Goal: Information Seeking & Learning: Learn about a topic

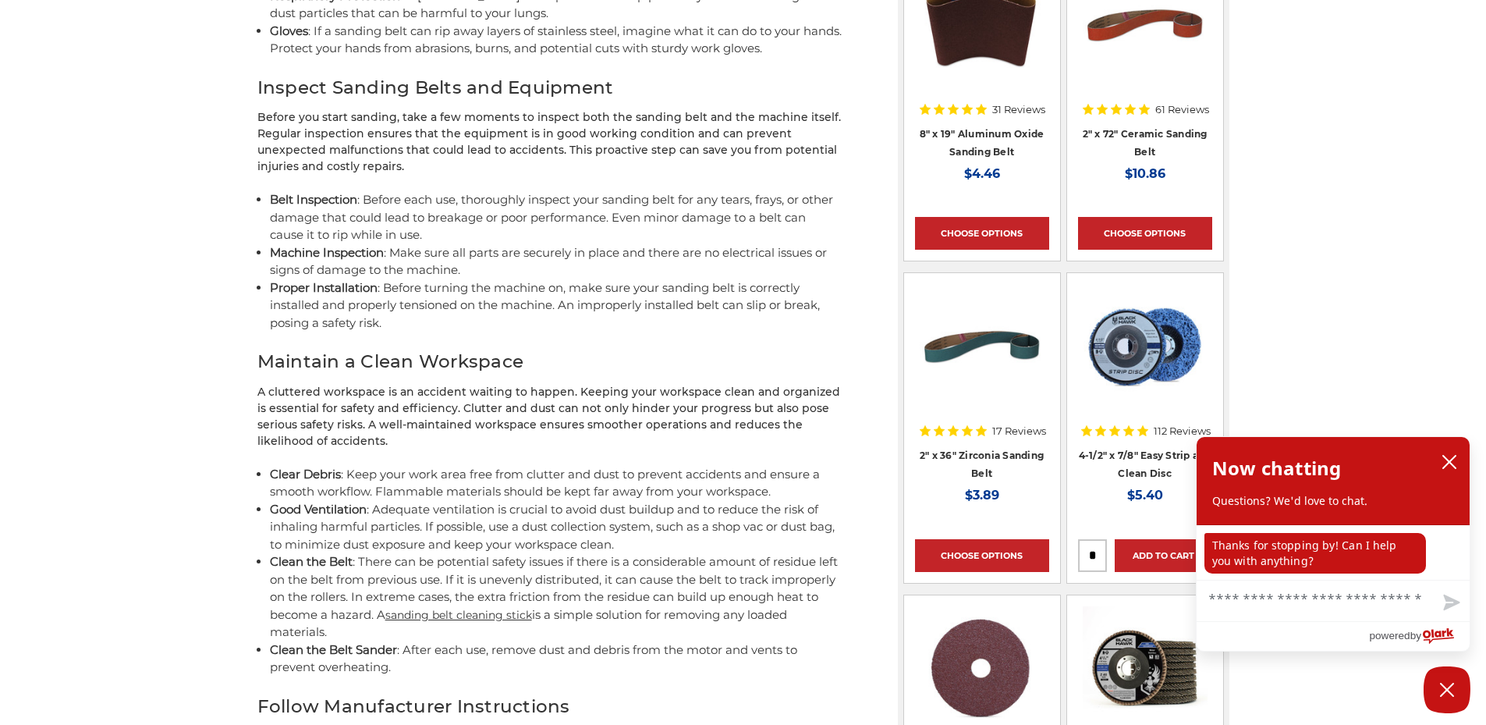
scroll to position [1092, 0]
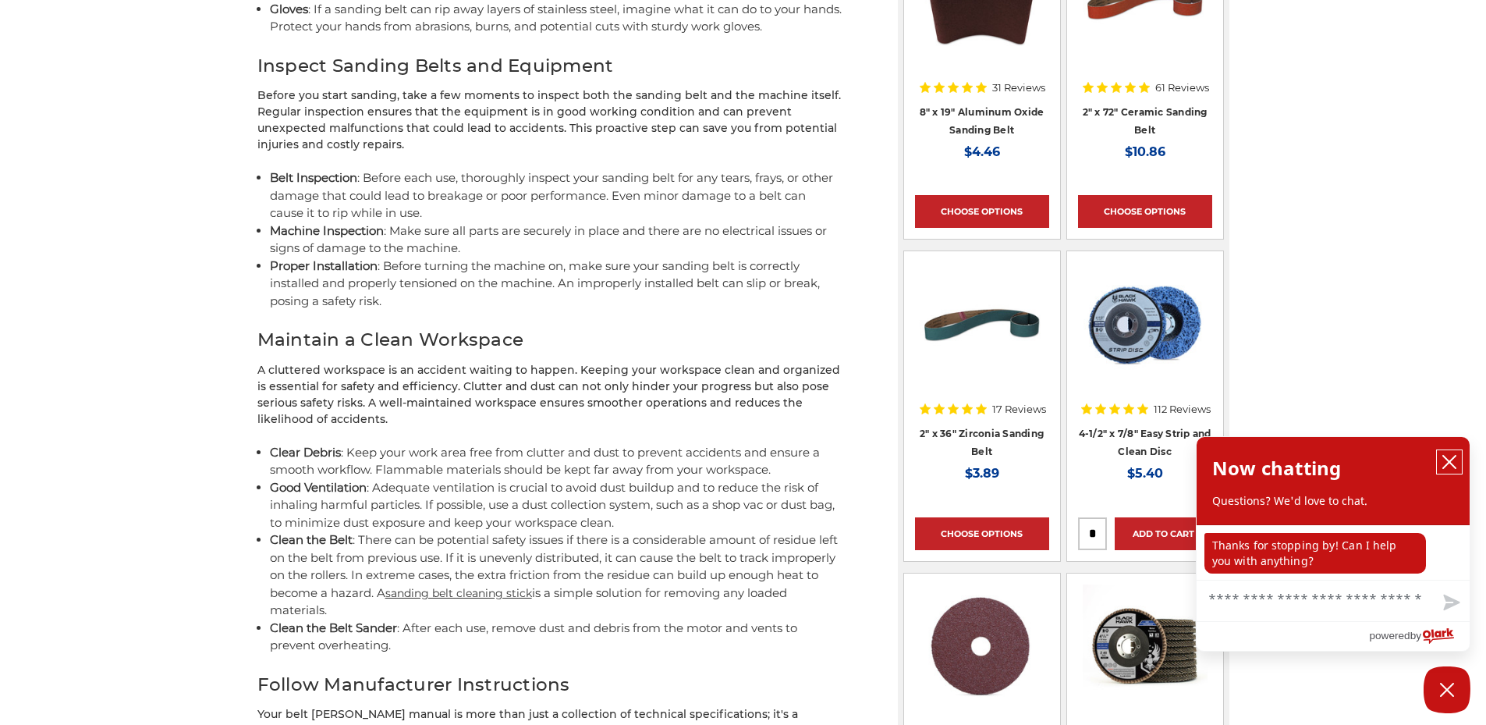
click at [1450, 463] on icon "close chatbox" at bounding box center [1449, 462] width 12 height 12
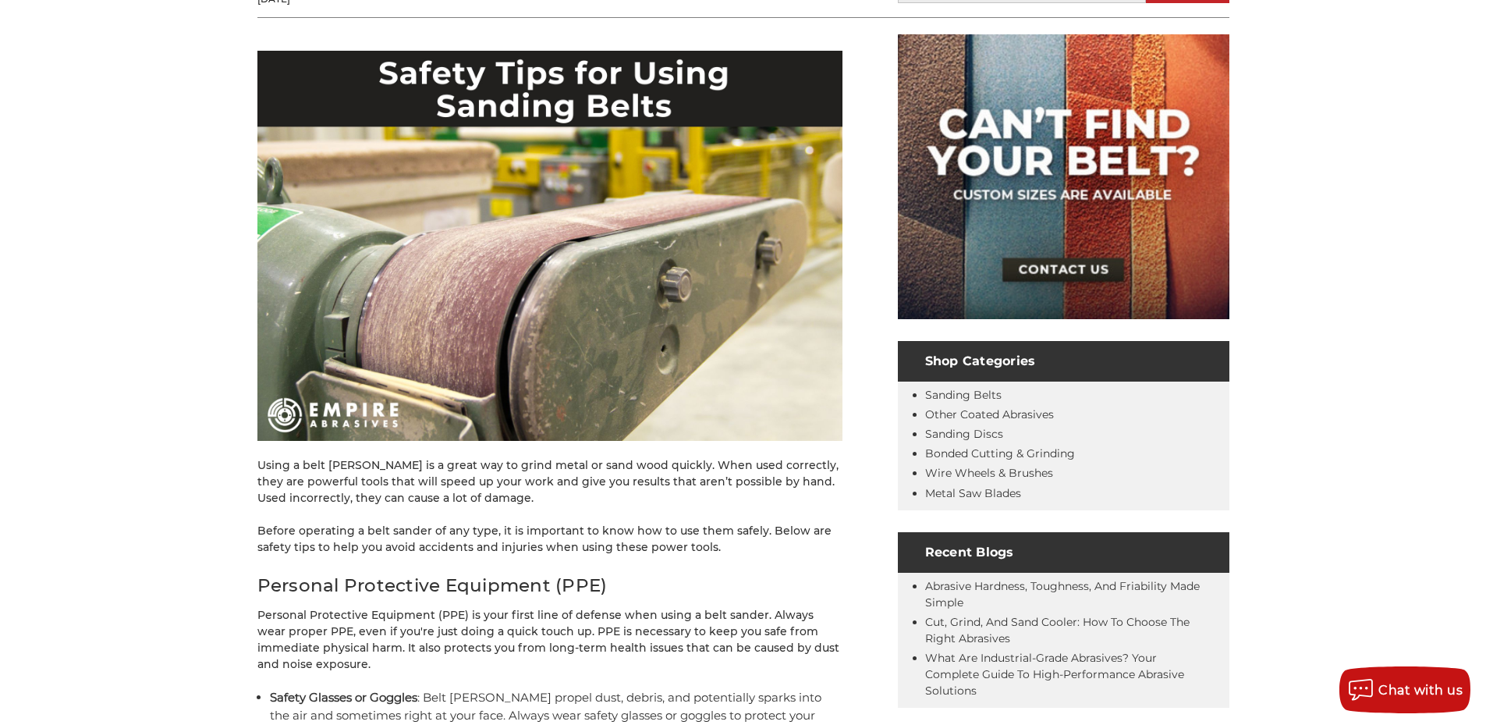
scroll to position [156, 0]
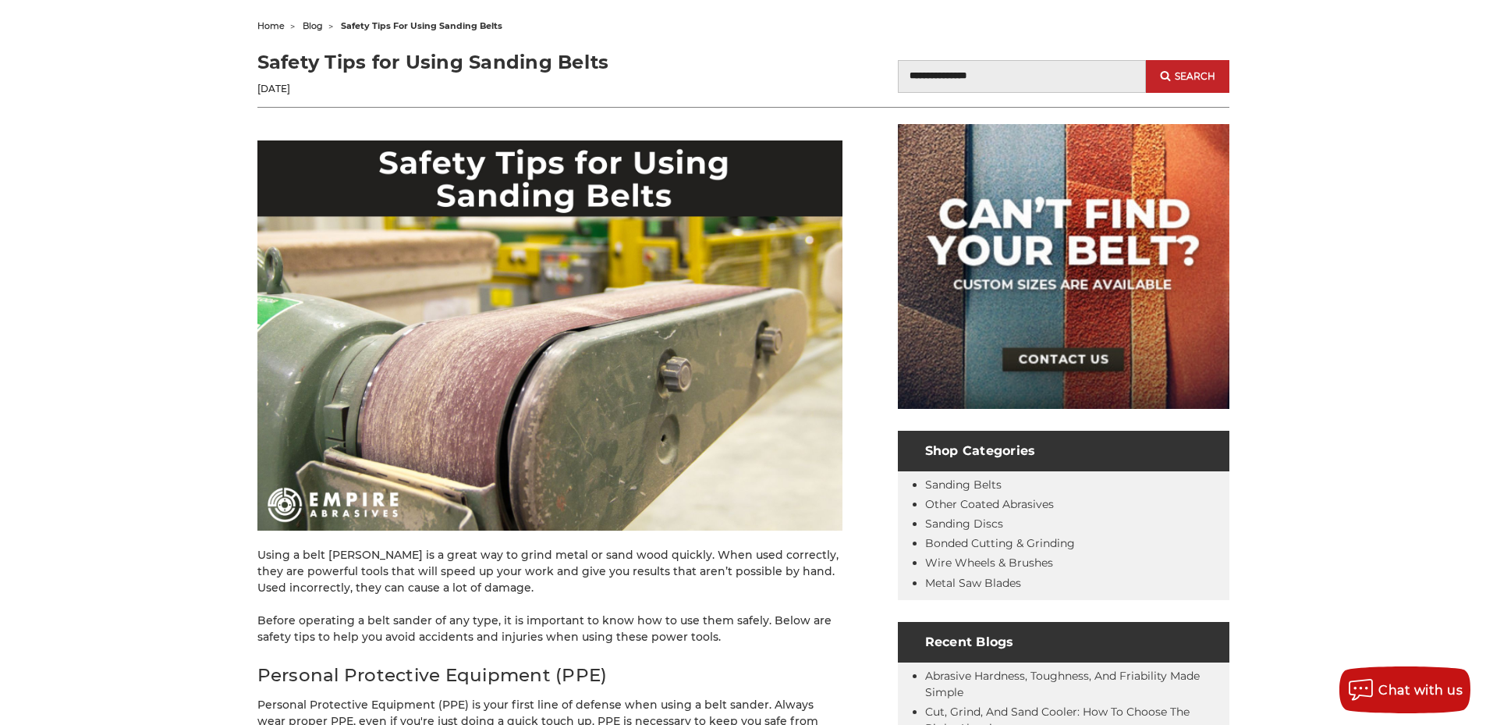
click at [267, 141] on img at bounding box center [549, 335] width 585 height 390
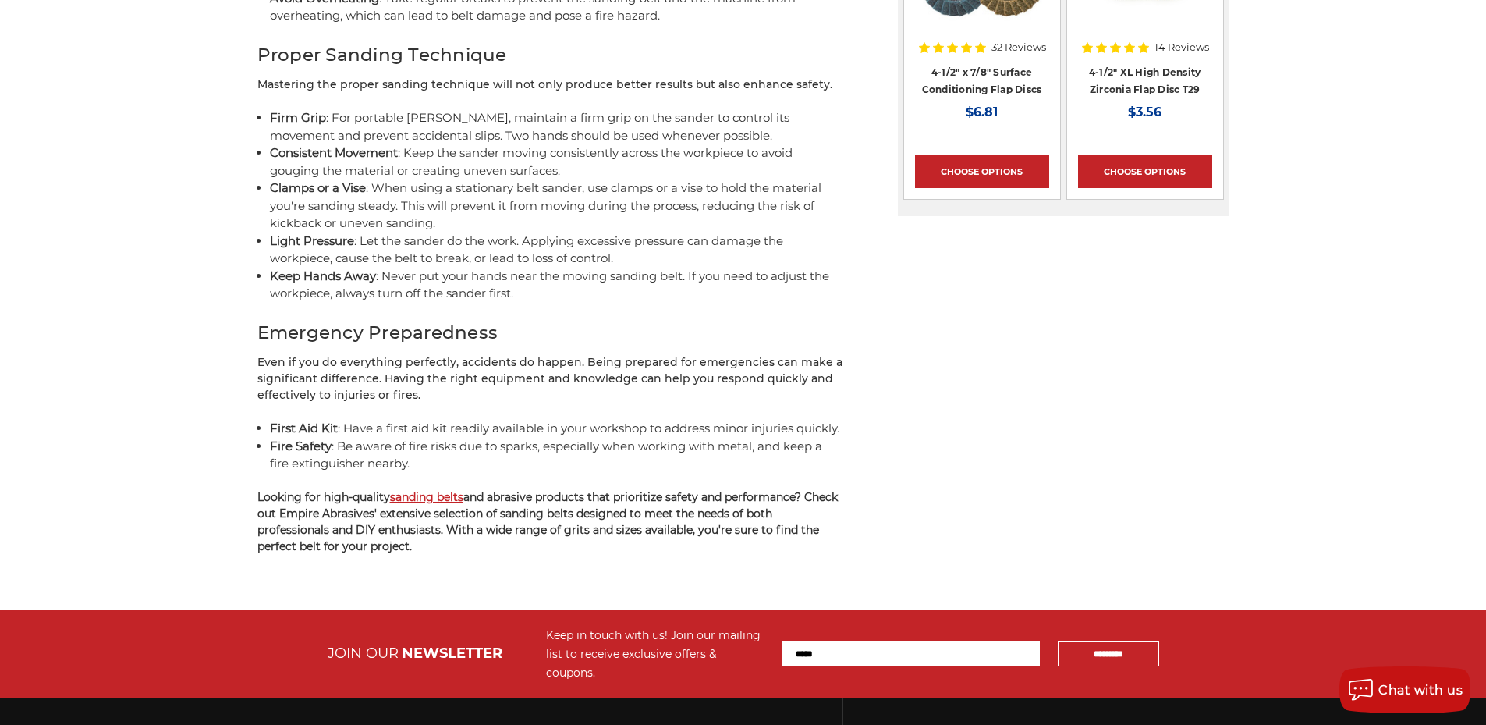
scroll to position [2107, 0]
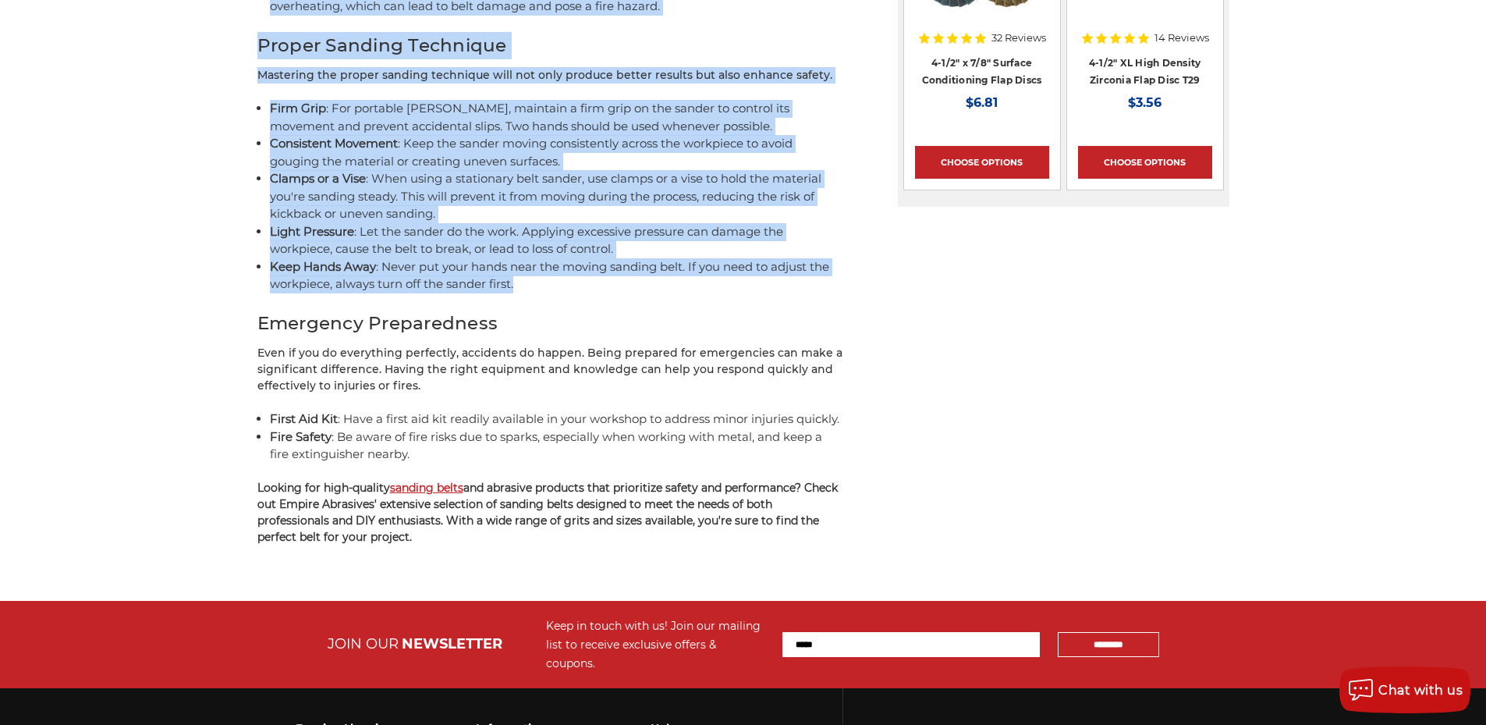
drag, startPoint x: 256, startPoint y: 58, endPoint x: 532, endPoint y: 289, distance: 360.5
copy article "Loremi Dolo sit Ametc Adipisc Elits Doe 54te 3238 Inci Utlabo Etdolo Magna a en…"
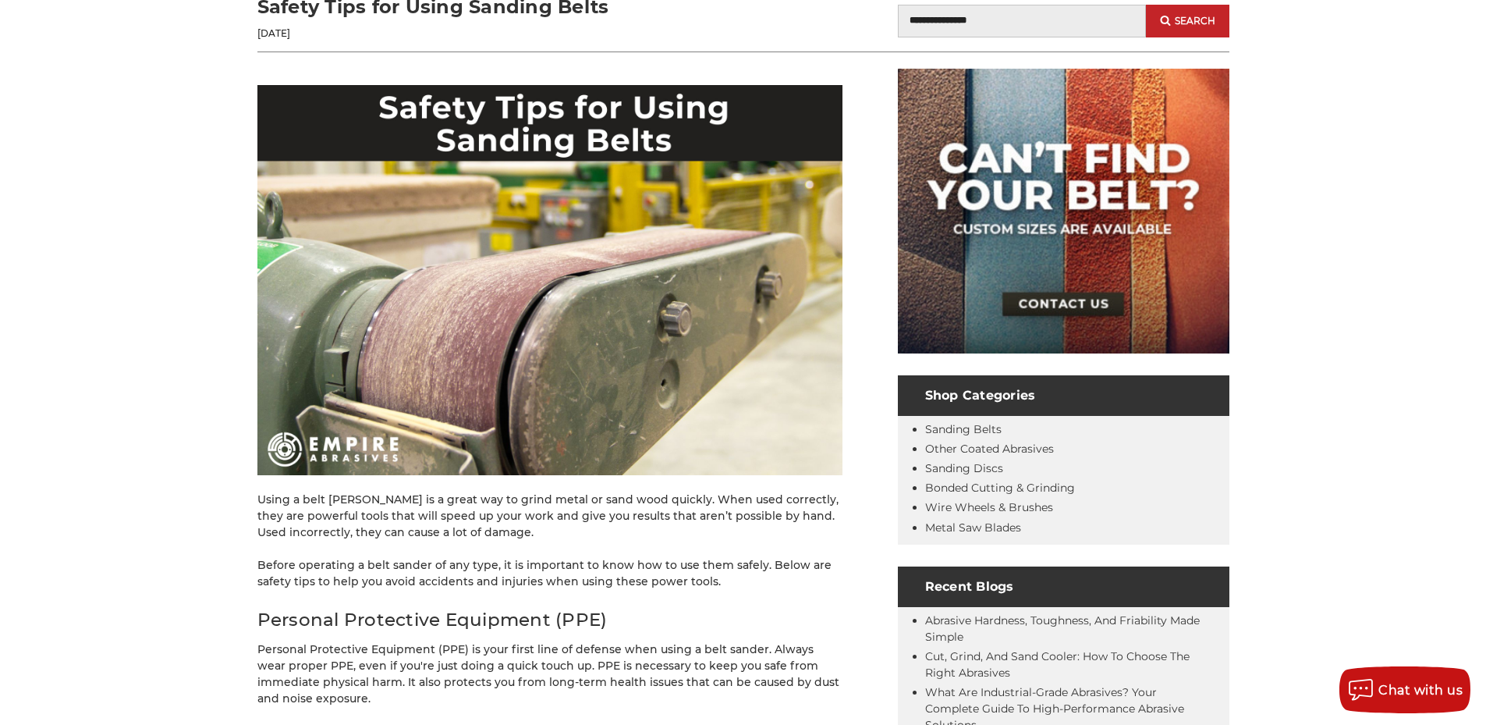
scroll to position [234, 0]
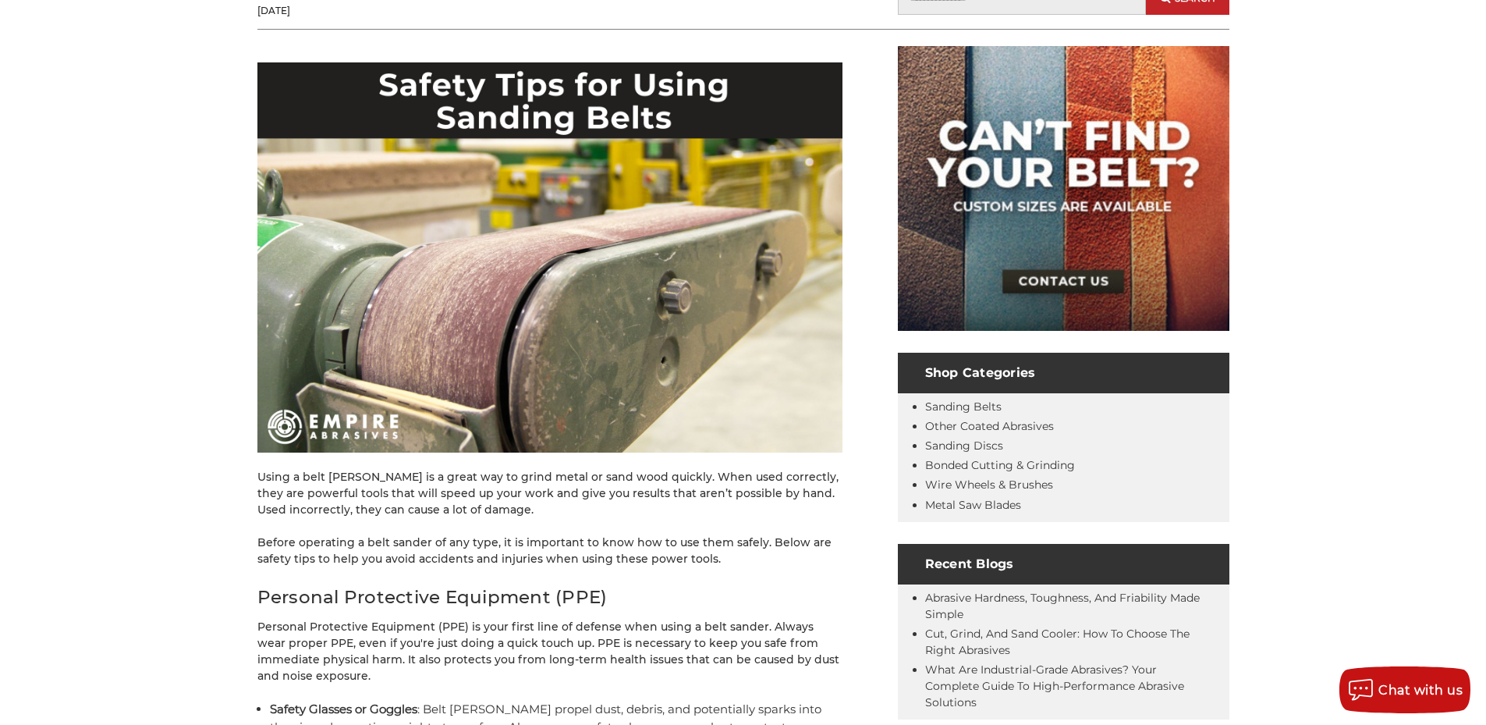
click at [430, 190] on img at bounding box center [549, 257] width 585 height 390
click at [524, 188] on img at bounding box center [549, 257] width 585 height 390
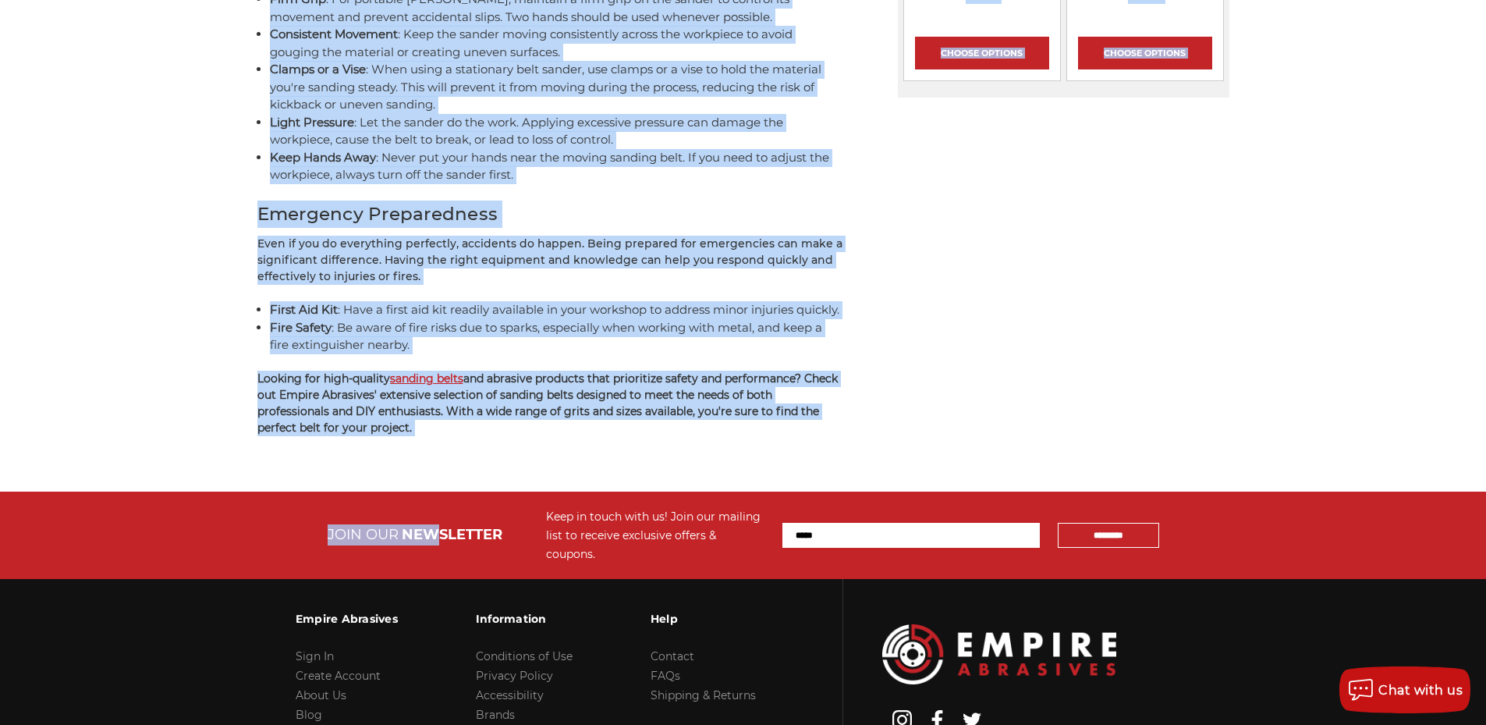
scroll to position [2107, 0]
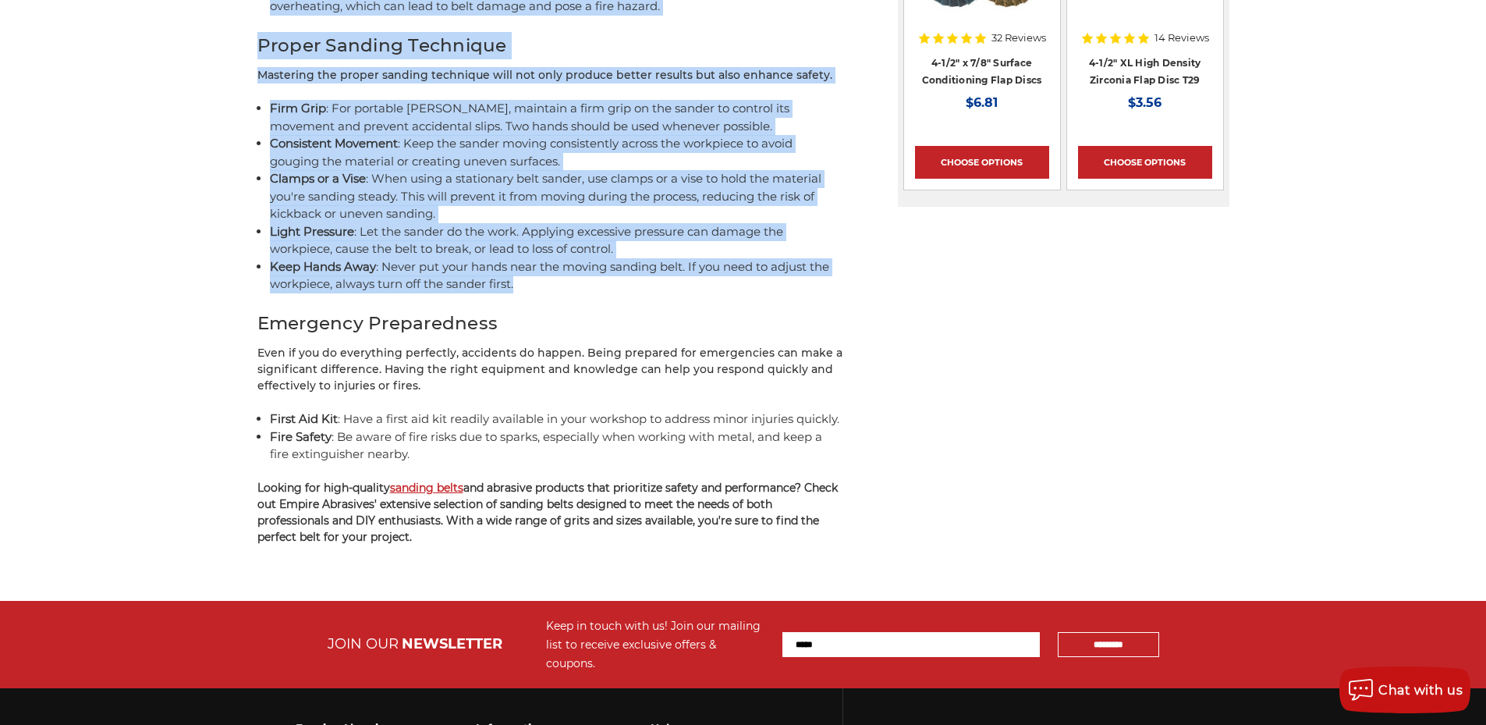
drag, startPoint x: 251, startPoint y: 479, endPoint x: 517, endPoint y: 270, distance: 338.4
copy div "Lorem i dolo sitame co a elits doe te incid utlab et dolo magn aliquae. Admi ve…"
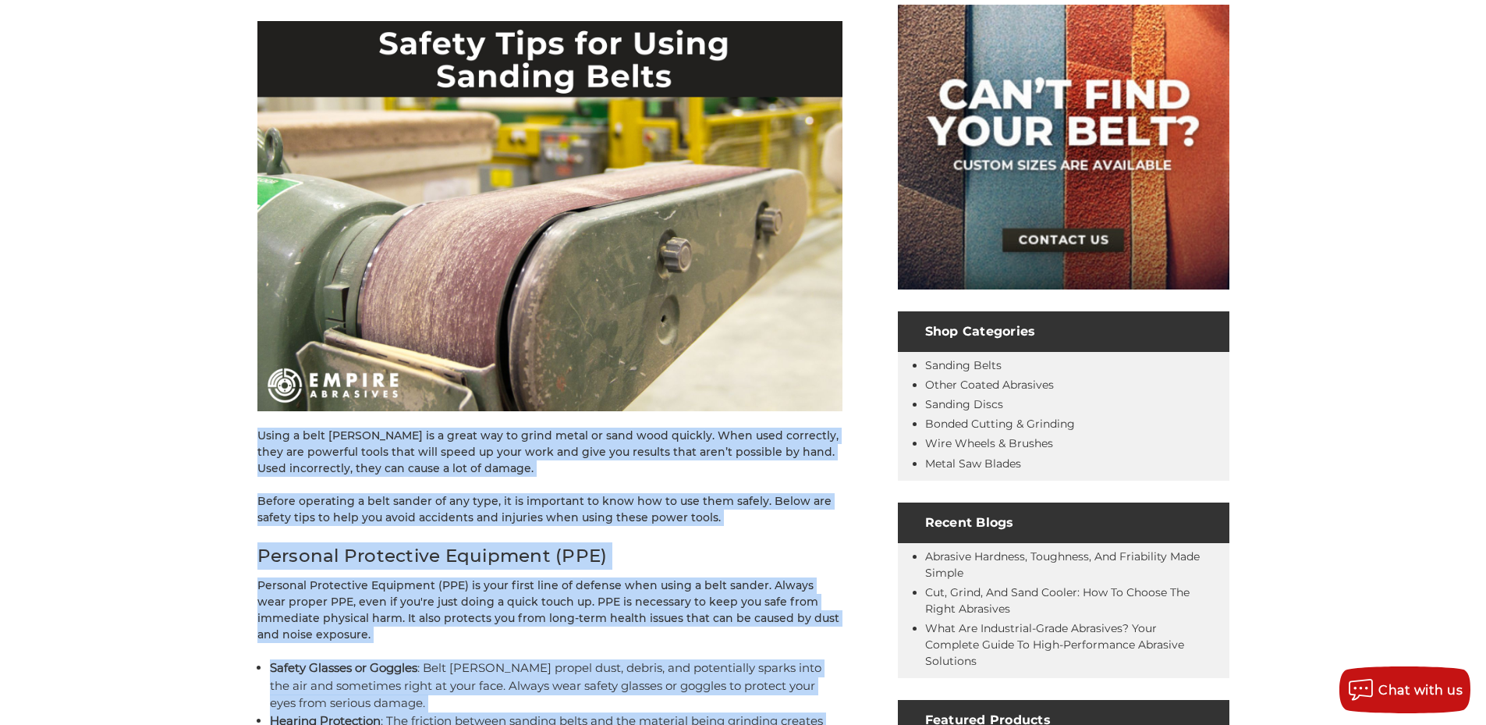
scroll to position [390, 0]
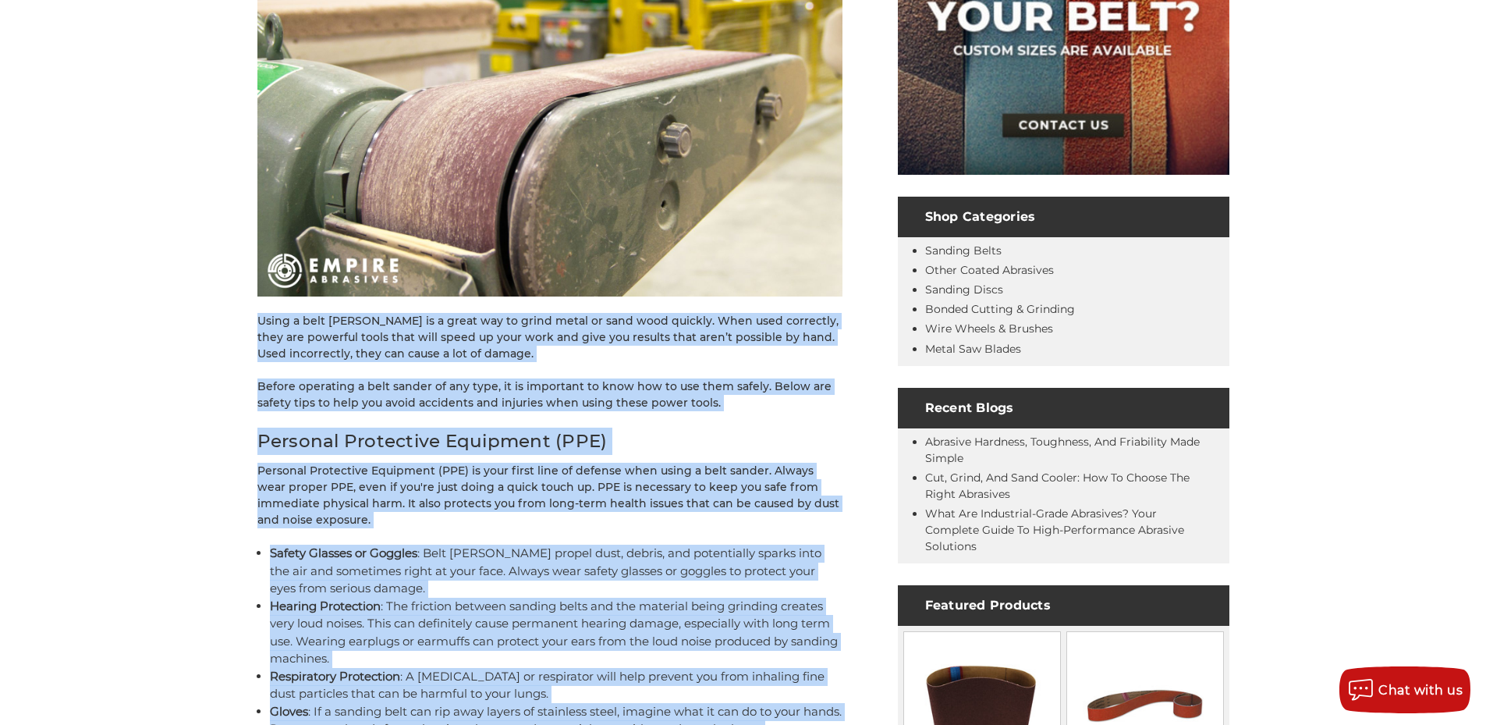
click at [521, 138] on img at bounding box center [549, 101] width 585 height 390
